Goal: Register for event/course

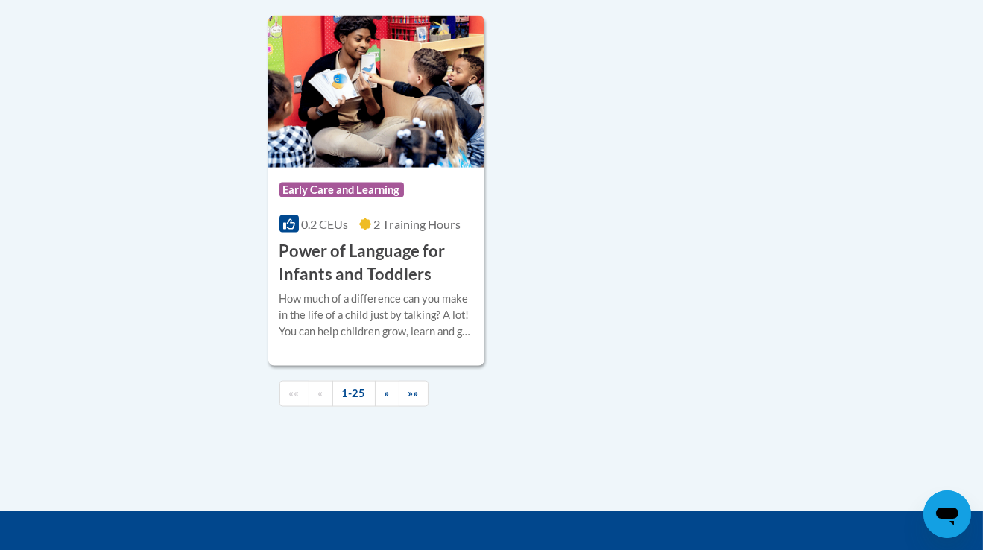
scroll to position [3578, 0]
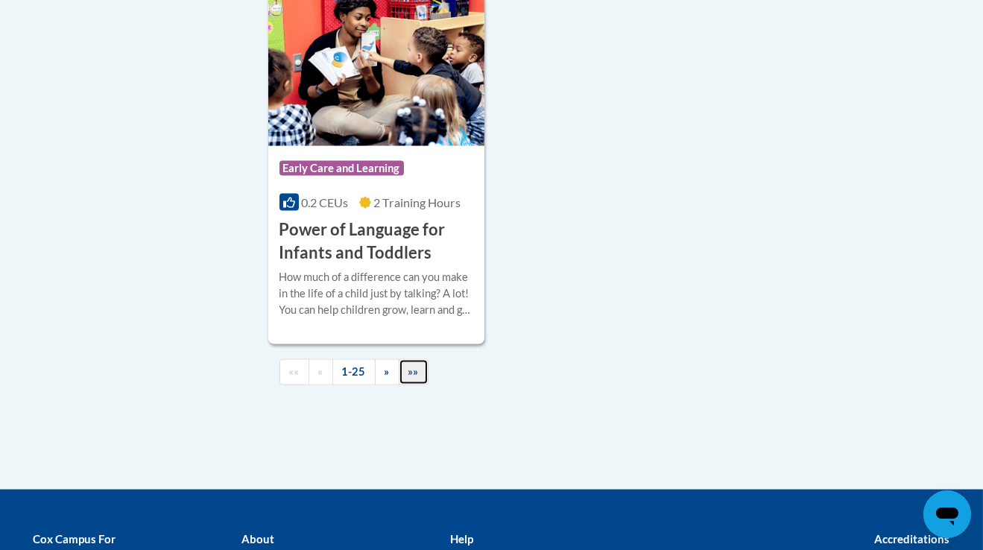
click at [414, 378] on span "»»" at bounding box center [413, 371] width 10 height 13
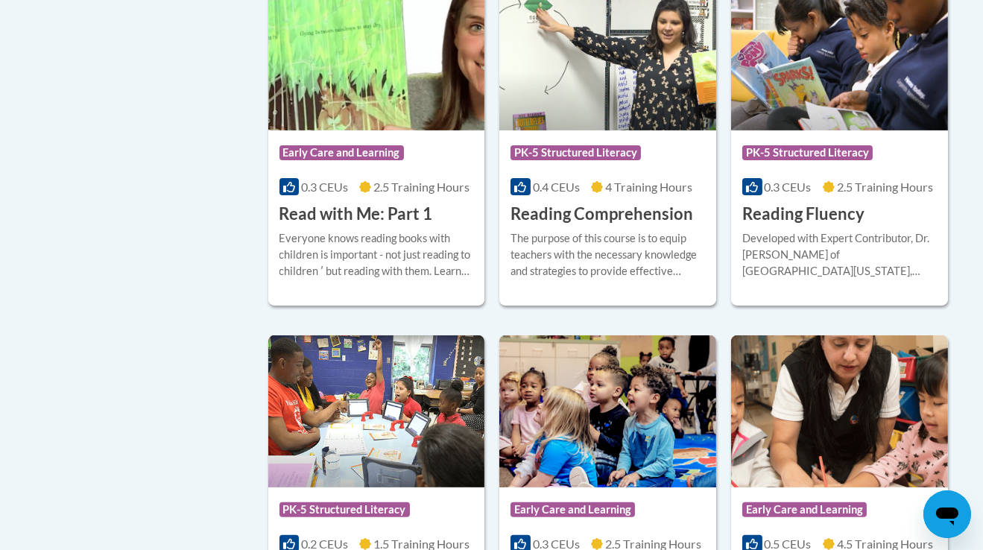
scroll to position [782, 0]
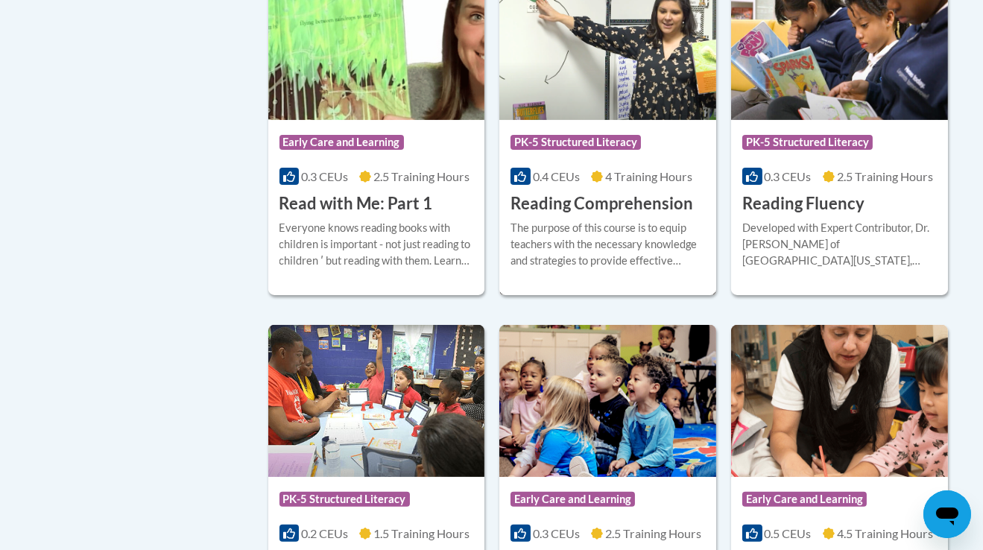
click at [591, 207] on h3 "Reading Comprehension" at bounding box center [601, 203] width 183 height 23
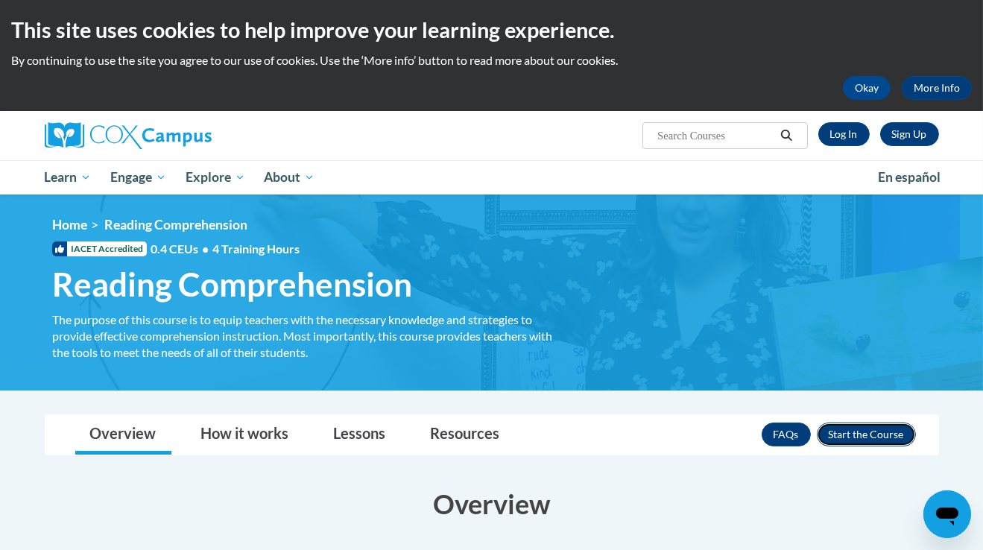
click at [832, 431] on button "Enroll" at bounding box center [866, 434] width 99 height 24
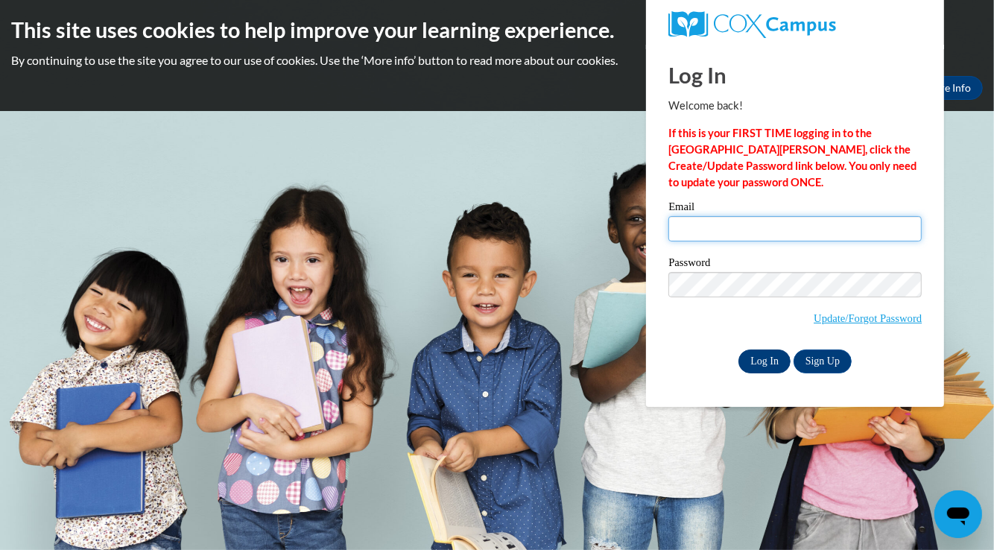
type input "[EMAIL_ADDRESS][DOMAIN_NAME]"
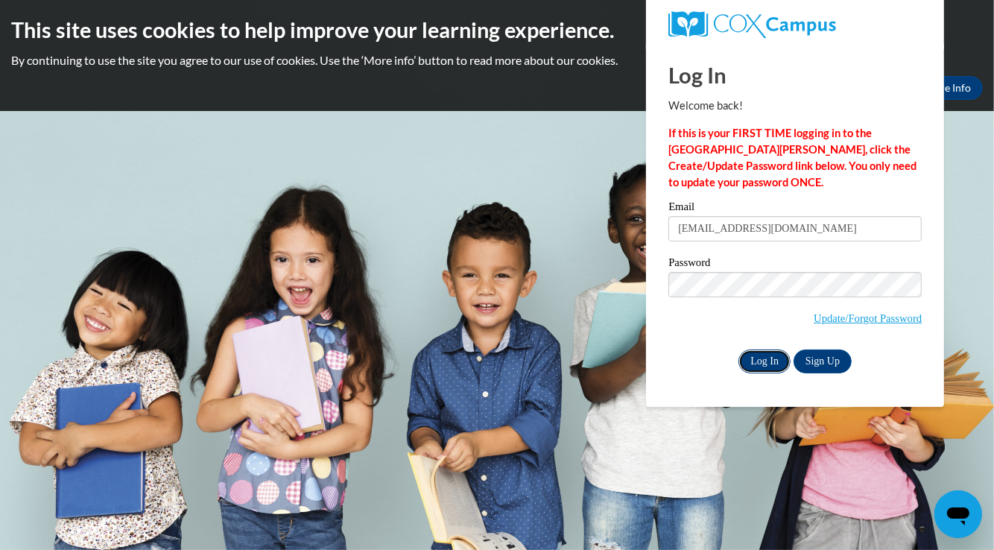
click at [769, 362] on input "Log In" at bounding box center [764, 361] width 52 height 24
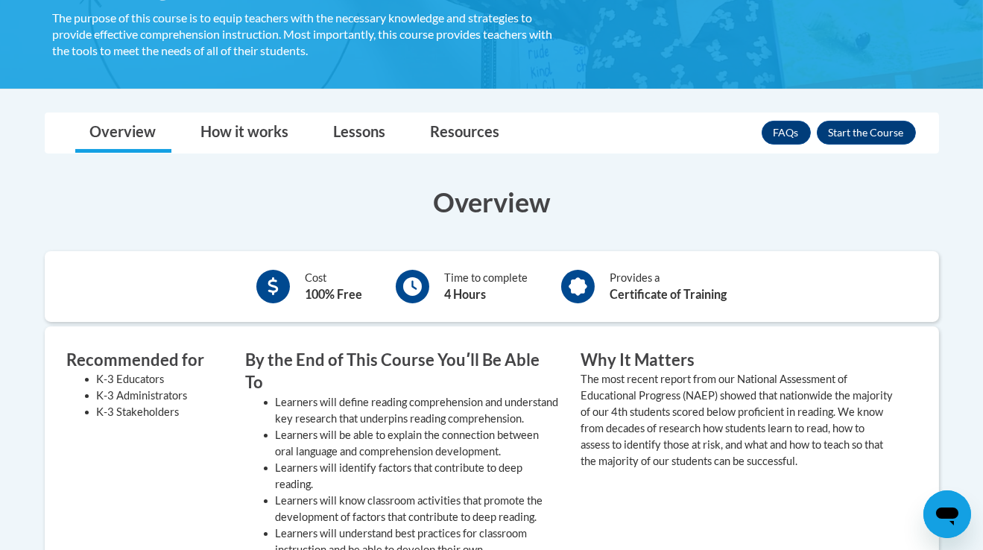
scroll to position [299, 0]
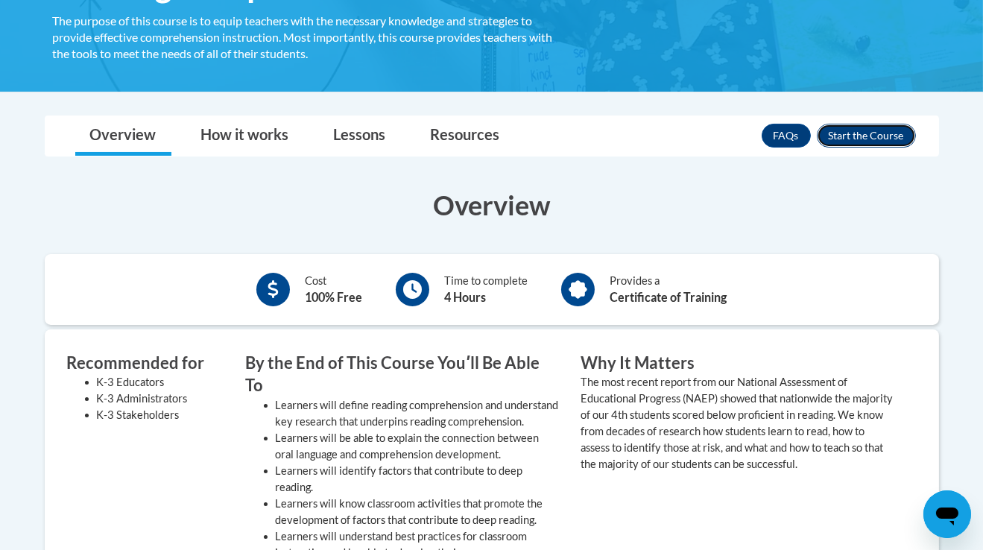
click at [865, 136] on button "Enroll" at bounding box center [866, 136] width 99 height 24
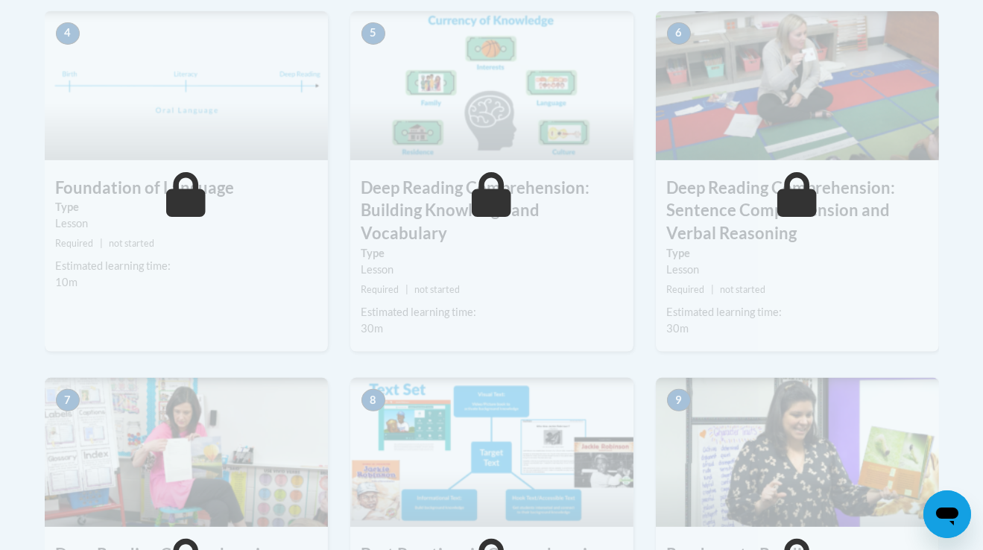
scroll to position [787, 0]
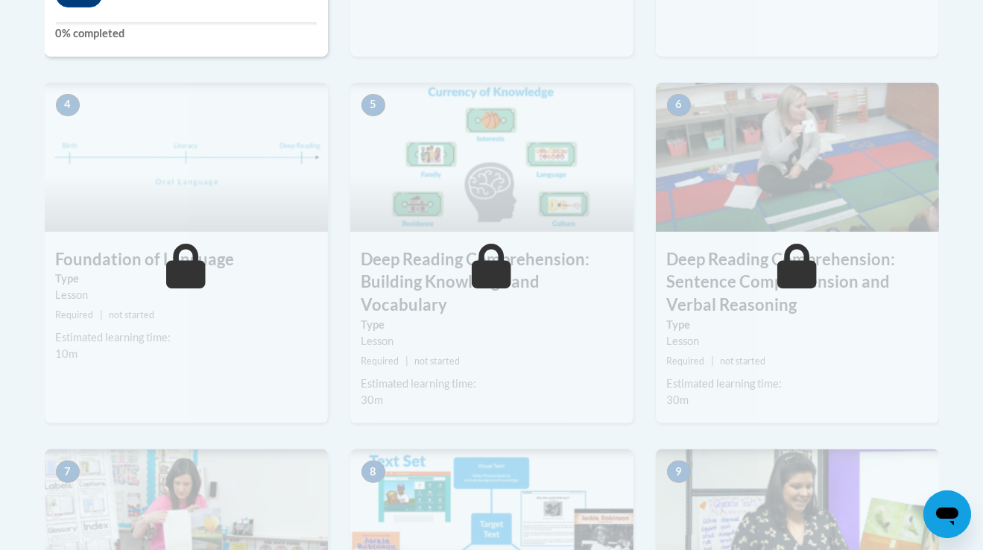
drag, startPoint x: 975, startPoint y: 282, endPoint x: 992, endPoint y: 209, distance: 75.0
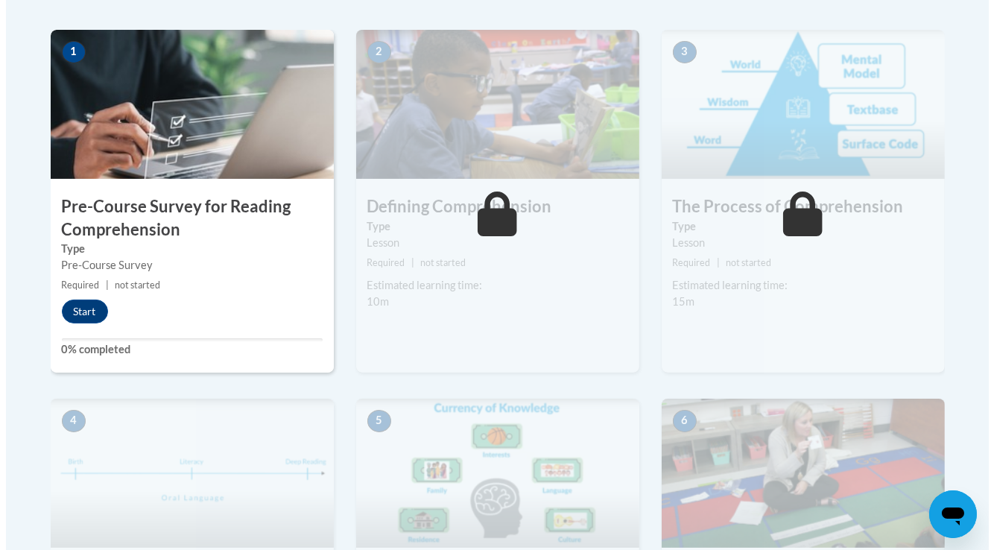
scroll to position [407, 0]
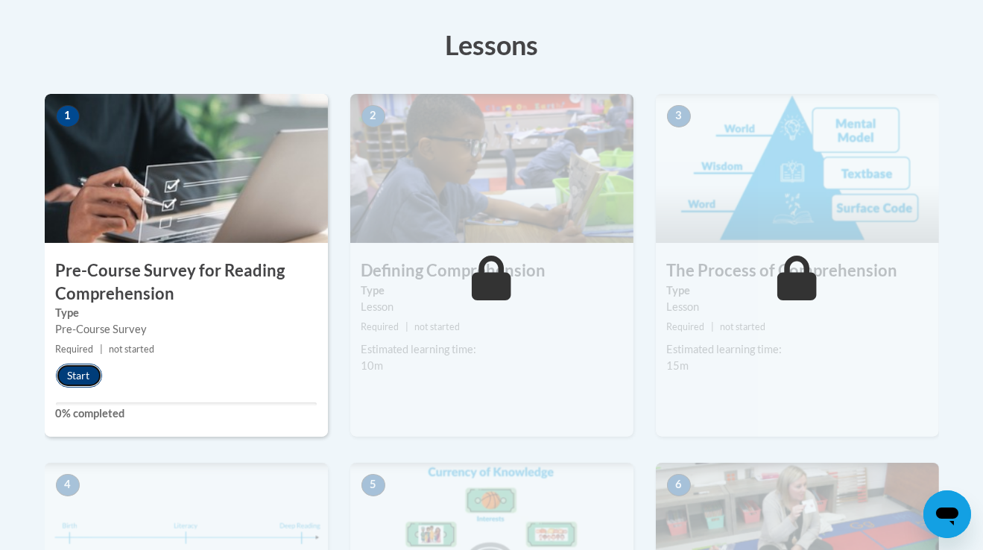
click at [86, 375] on button "Start" at bounding box center [79, 376] width 46 height 24
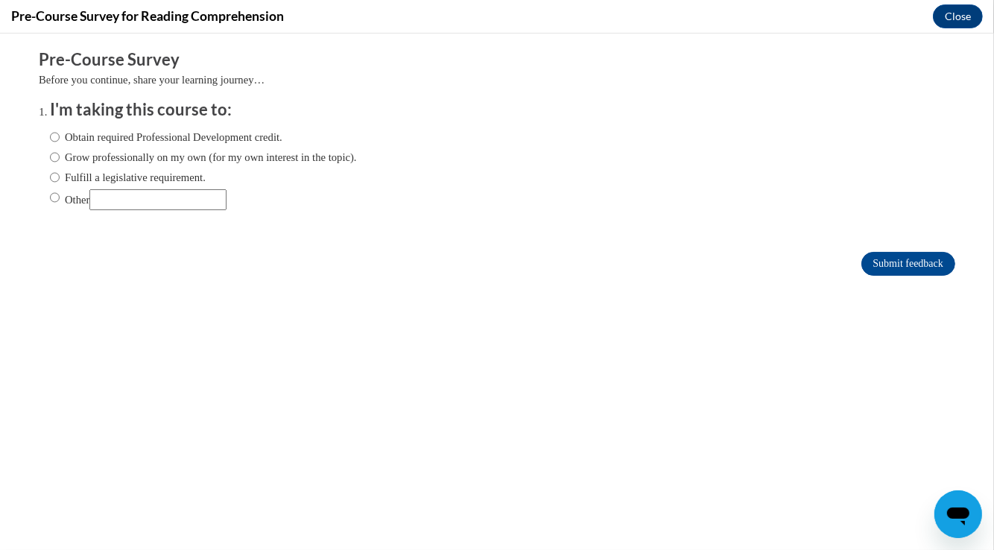
scroll to position [0, 0]
click at [50, 139] on input "Obtain required Professional Development credit." at bounding box center [55, 137] width 10 height 16
radio input "true"
click at [861, 262] on input "Submit feedback" at bounding box center [908, 264] width 94 height 24
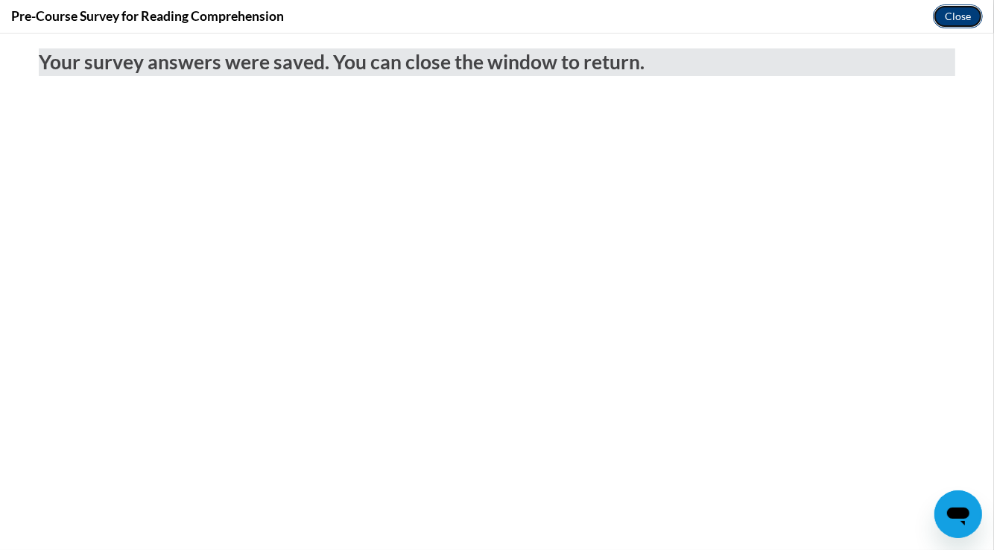
click at [957, 18] on button "Close" at bounding box center [958, 16] width 50 height 24
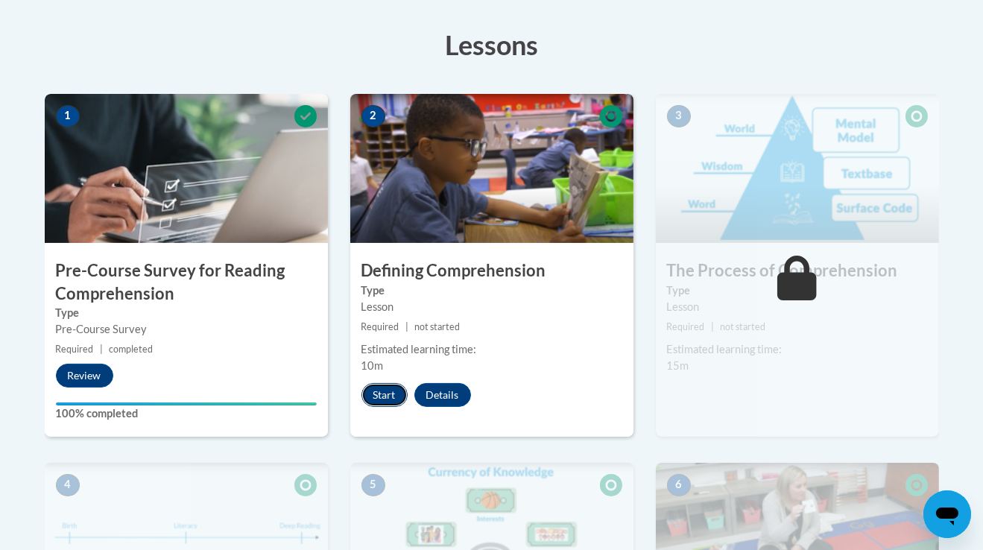
click at [381, 404] on button "Start" at bounding box center [384, 395] width 46 height 24
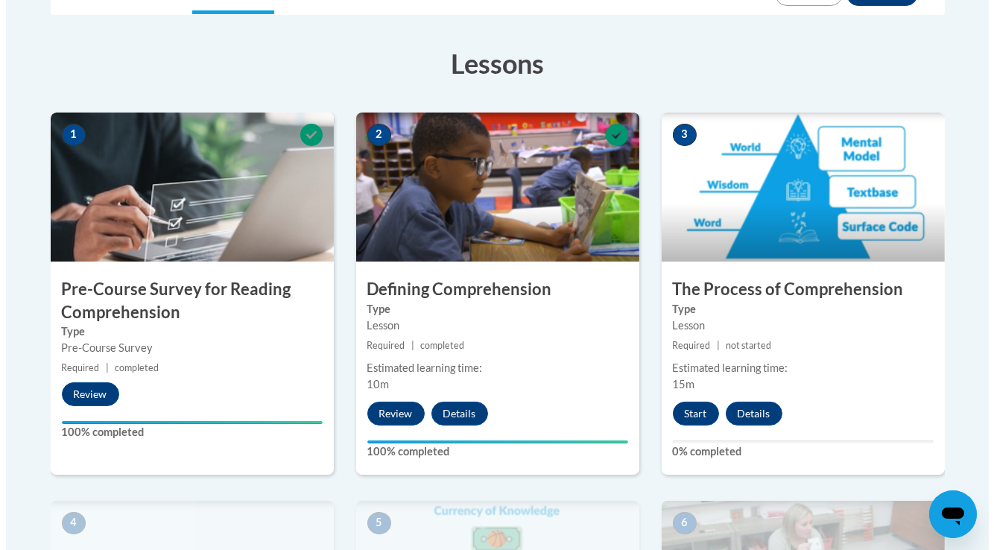
scroll to position [393, 0]
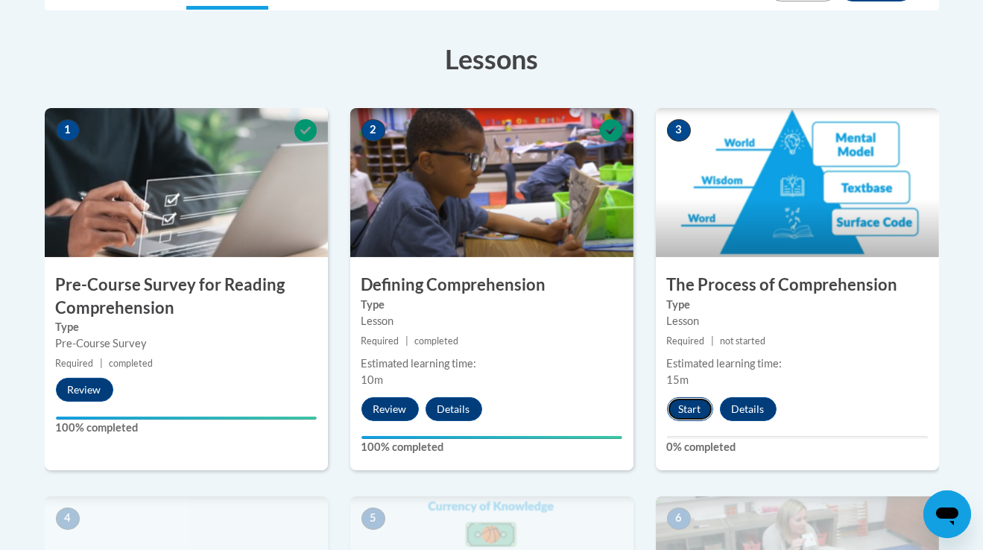
click at [689, 411] on button "Start" at bounding box center [690, 409] width 46 height 24
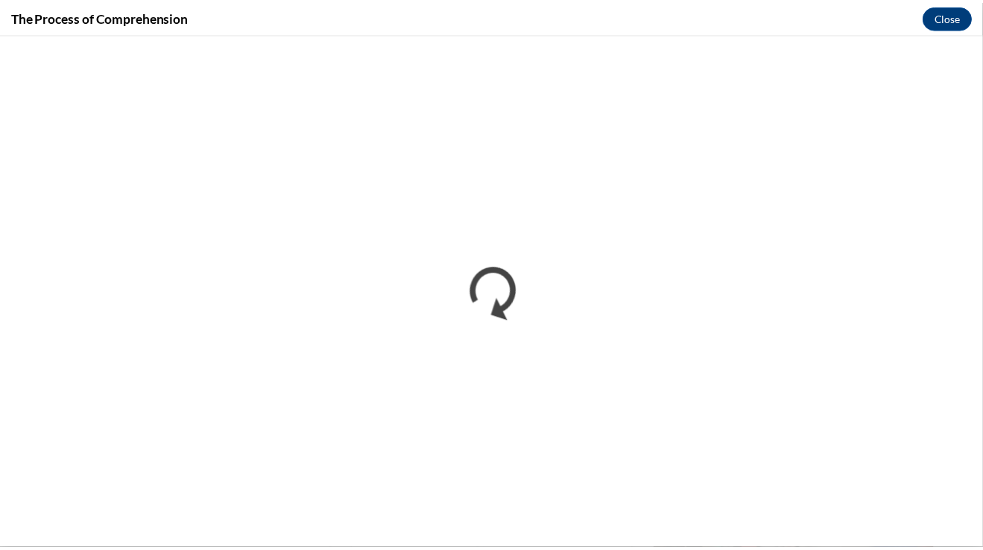
scroll to position [0, 0]
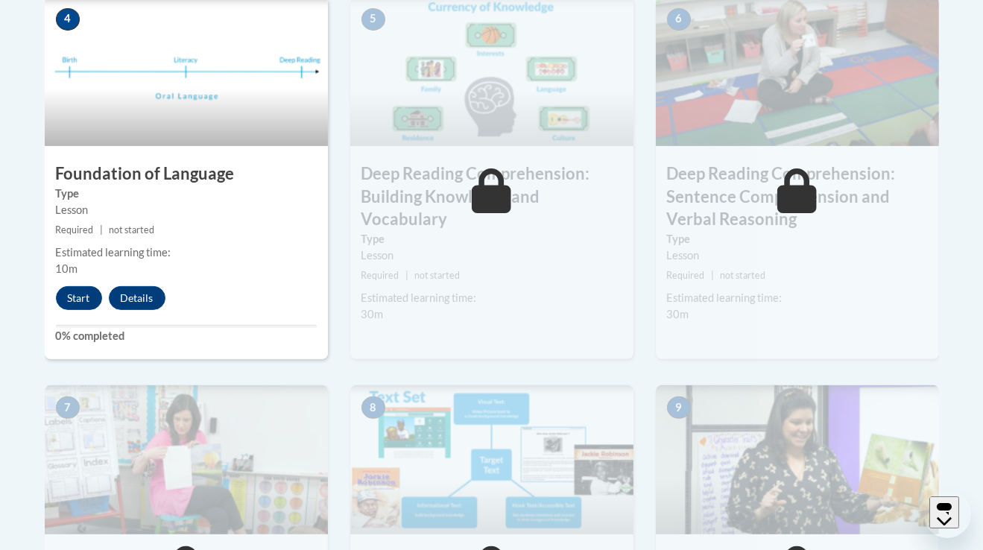
scroll to position [892, 0]
